Goal: Information Seeking & Learning: Learn about a topic

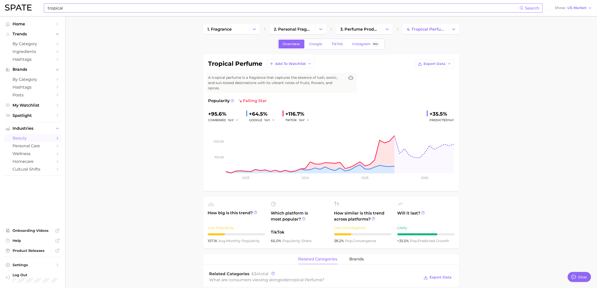
click at [57, 11] on input "tropical" at bounding box center [283, 8] width 472 height 9
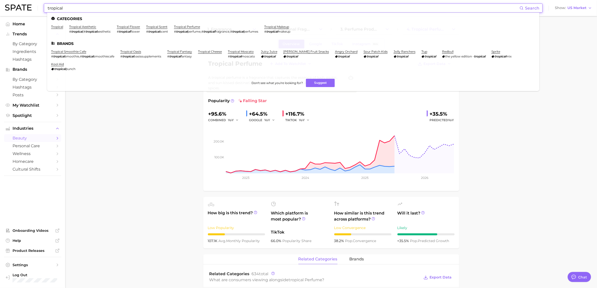
click at [57, 11] on input "tropical" at bounding box center [283, 8] width 472 height 9
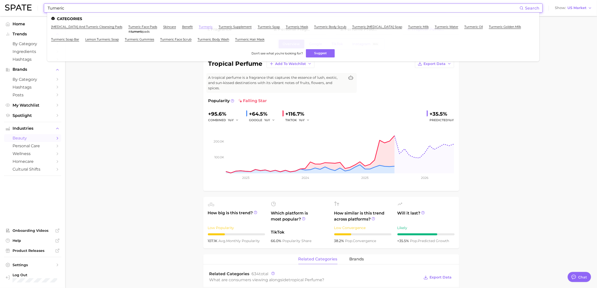
type input "Tumeric"
click at [199, 27] on link "turmeric" at bounding box center [206, 27] width 14 height 4
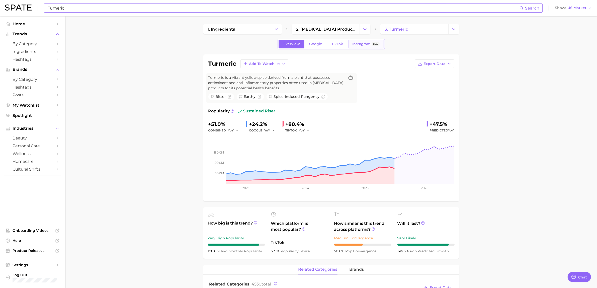
click at [360, 42] on span "Instagram" at bounding box center [361, 44] width 18 height 4
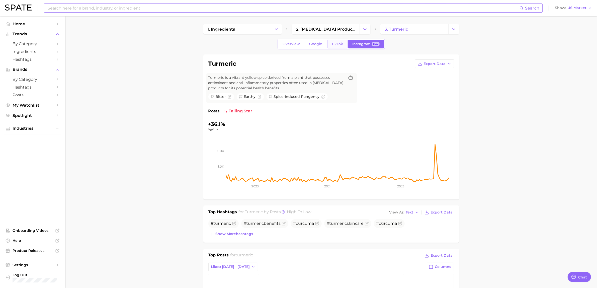
click at [332, 43] on span "TikTok" at bounding box center [338, 44] width 12 height 4
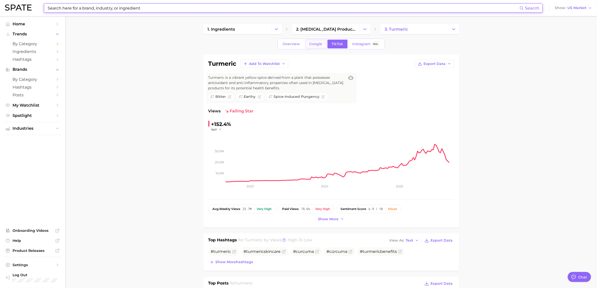
click at [310, 43] on span "Google" at bounding box center [315, 44] width 13 height 4
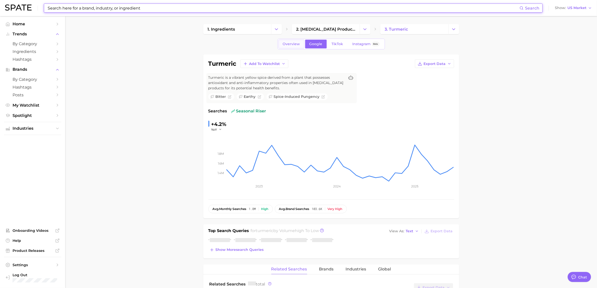
click at [286, 42] on span "Overview" at bounding box center [291, 44] width 17 height 4
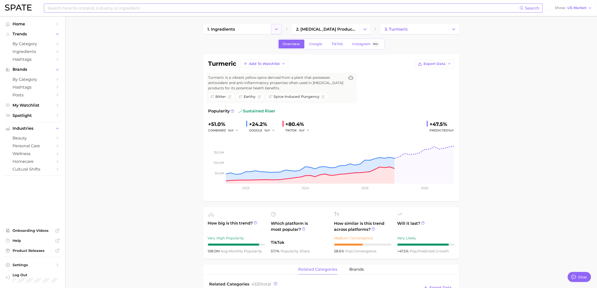
click at [278, 29] on icon "Change Category" at bounding box center [276, 29] width 5 height 5
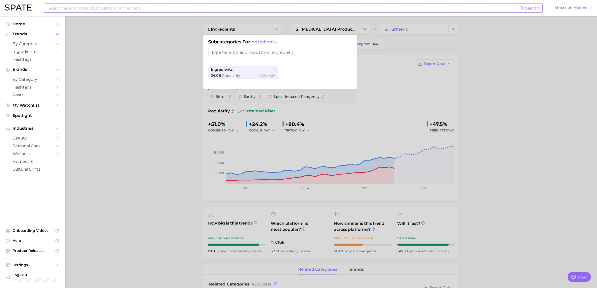
click at [277, 29] on div at bounding box center [298, 144] width 597 height 288
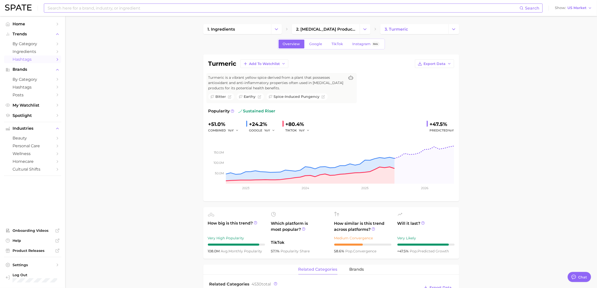
click at [27, 60] on span "Hashtags" at bounding box center [33, 59] width 40 height 5
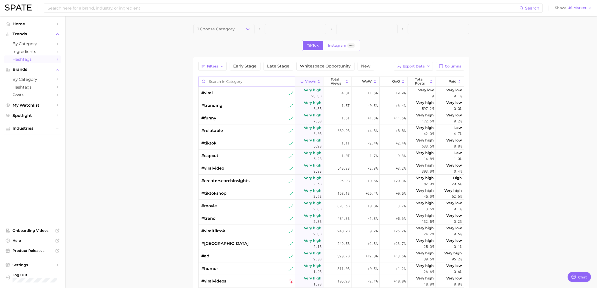
click at [234, 80] on input "Search in category" at bounding box center [246, 82] width 96 height 10
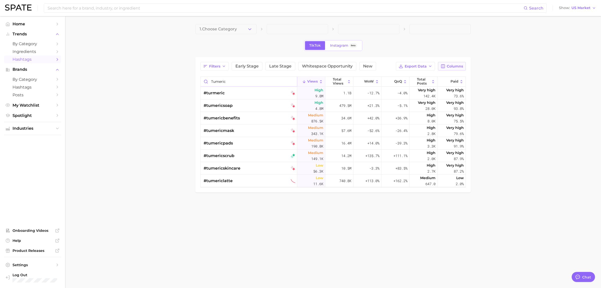
type input "tumeric"
click at [459, 67] on span "Columns" at bounding box center [455, 66] width 16 height 4
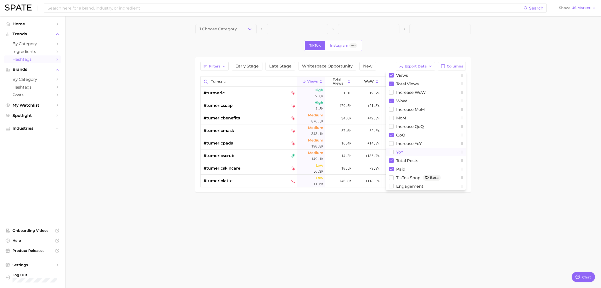
click at [394, 152] on button "YoY" at bounding box center [426, 152] width 80 height 9
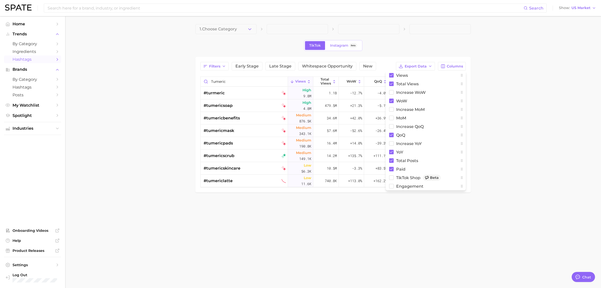
click at [178, 155] on main "1. Choose Category TikTok Instagram Beta Filters Early Stage Late Stage Whitesp…" at bounding box center [333, 116] width 536 height 201
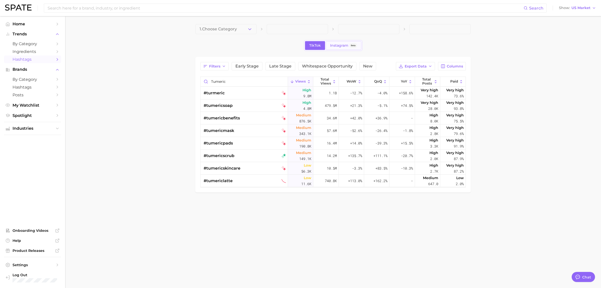
click at [337, 44] on span "Instagram" at bounding box center [339, 45] width 18 height 4
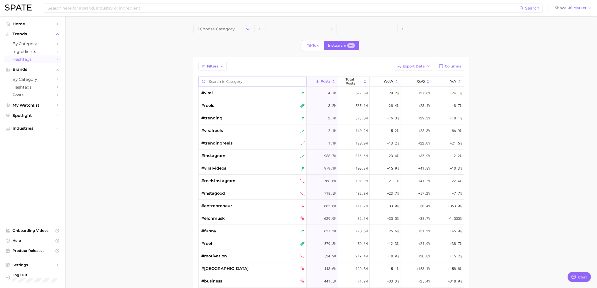
click at [238, 85] on input "Search in category" at bounding box center [252, 82] width 108 height 10
type input "tumeric"
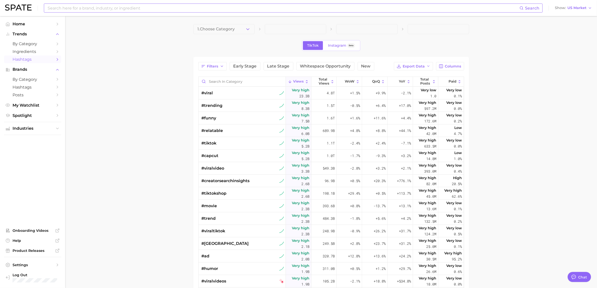
click at [256, 8] on input at bounding box center [283, 8] width 472 height 9
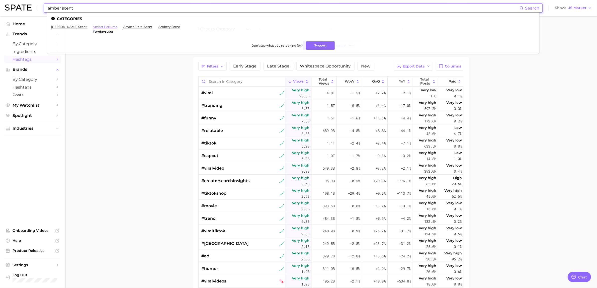
type input "amber scent"
click at [96, 26] on link "amber perfume" at bounding box center [105, 27] width 25 height 4
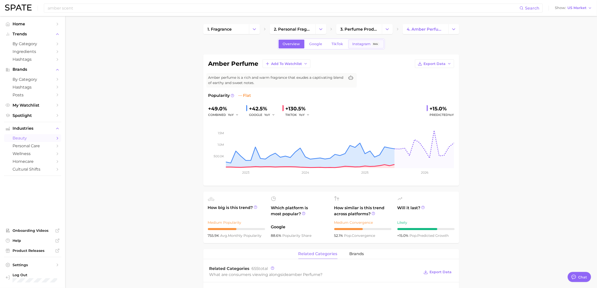
click at [352, 47] on link "Instagram Beta" at bounding box center [366, 44] width 36 height 9
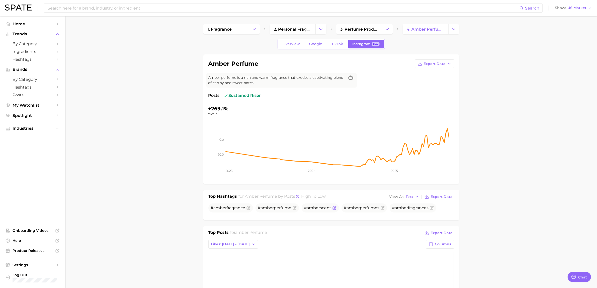
click at [311, 211] on span "# amber scent" at bounding box center [317, 208] width 27 height 6
click at [136, 7] on input at bounding box center [283, 8] width 472 height 9
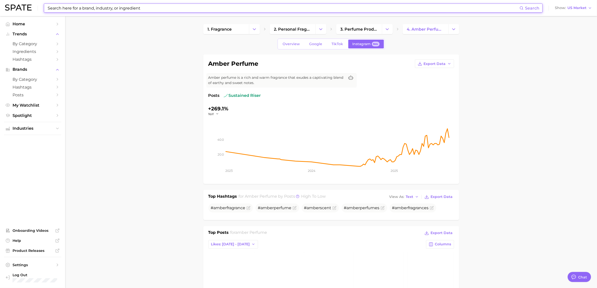
click at [148, 8] on input at bounding box center [283, 8] width 472 height 9
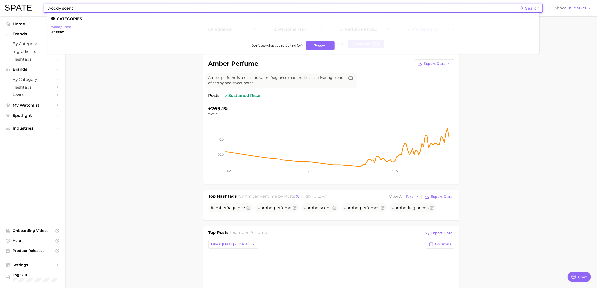
type input "woody scent"
click at [56, 25] on link "woody scent" at bounding box center [61, 27] width 20 height 4
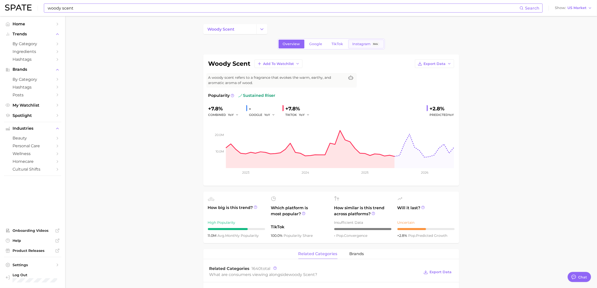
click at [360, 46] on span "Instagram" at bounding box center [361, 44] width 18 height 4
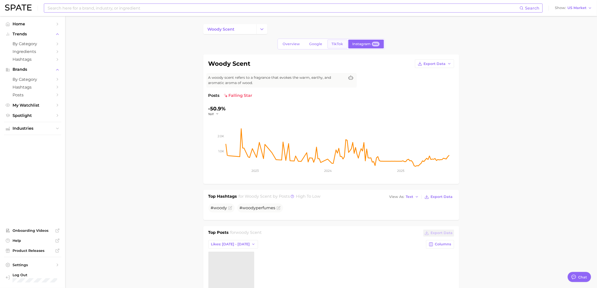
click at [341, 45] on span "TikTok" at bounding box center [338, 44] width 12 height 4
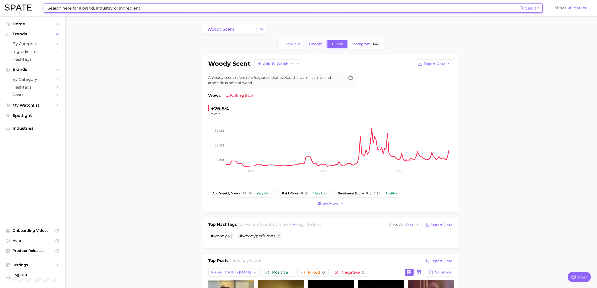
click at [318, 43] on span "Google" at bounding box center [315, 44] width 13 height 4
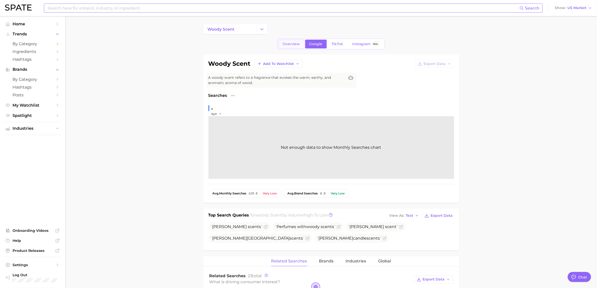
click at [289, 47] on link "Overview" at bounding box center [291, 44] width 26 height 9
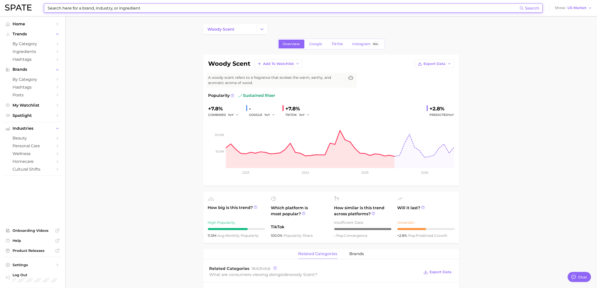
click at [74, 9] on input at bounding box center [283, 8] width 472 height 9
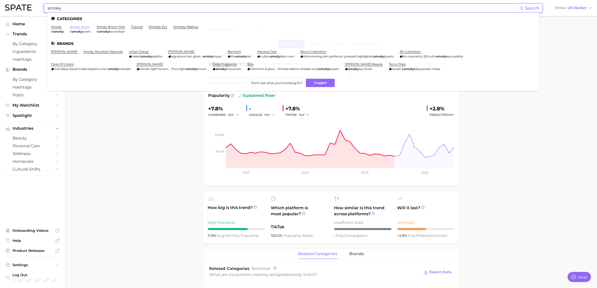
type input "smoky"
click at [79, 26] on link "smoky scent" at bounding box center [80, 27] width 20 height 4
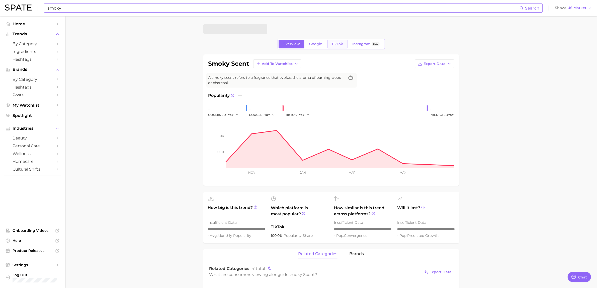
click at [337, 43] on span "TikTok" at bounding box center [338, 44] width 12 height 4
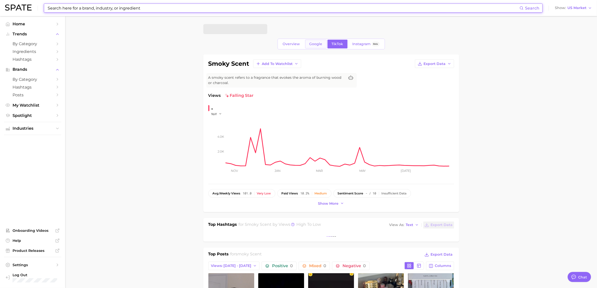
click at [320, 44] on span "Google" at bounding box center [315, 44] width 13 height 4
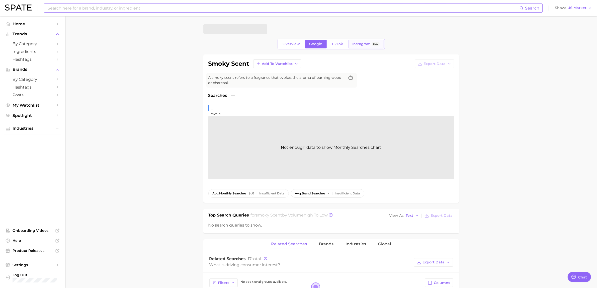
click at [361, 45] on span "Instagram" at bounding box center [361, 44] width 18 height 4
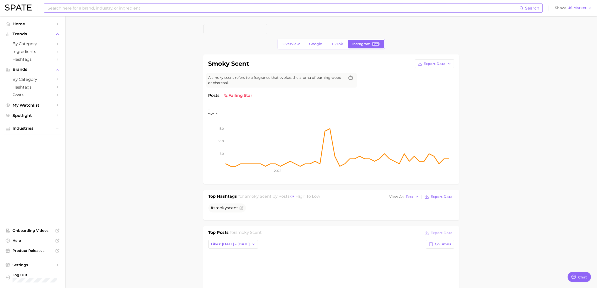
click at [110, 10] on input at bounding box center [283, 8] width 472 height 9
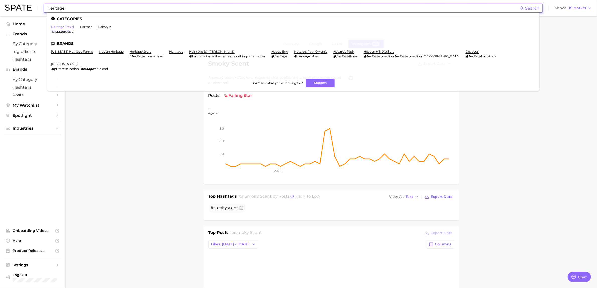
type input "heritage"
click at [69, 26] on link "heritage travel" at bounding box center [62, 27] width 23 height 4
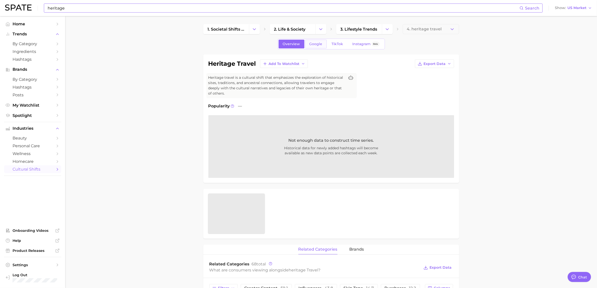
click at [321, 45] on span "Google" at bounding box center [315, 44] width 13 height 4
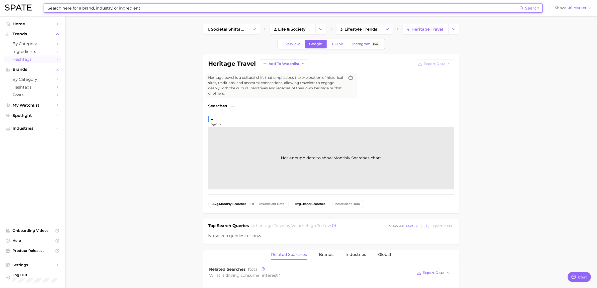
click at [35, 59] on span "Hashtags" at bounding box center [33, 59] width 40 height 5
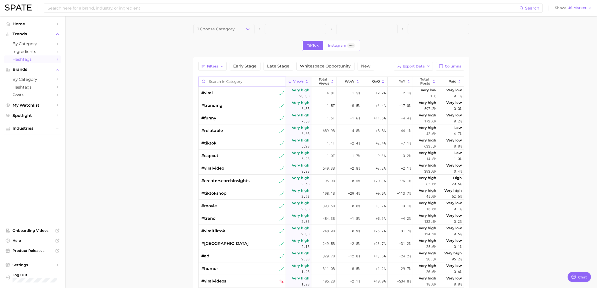
click at [246, 83] on input "Search in category" at bounding box center [241, 82] width 87 height 10
type input "heritage"
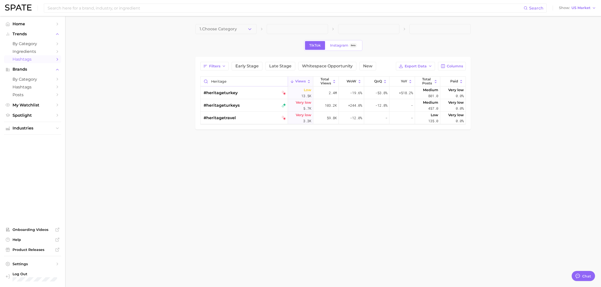
type textarea "x"
type input "heritage"
type textarea "x"
